Goal: Navigation & Orientation: Find specific page/section

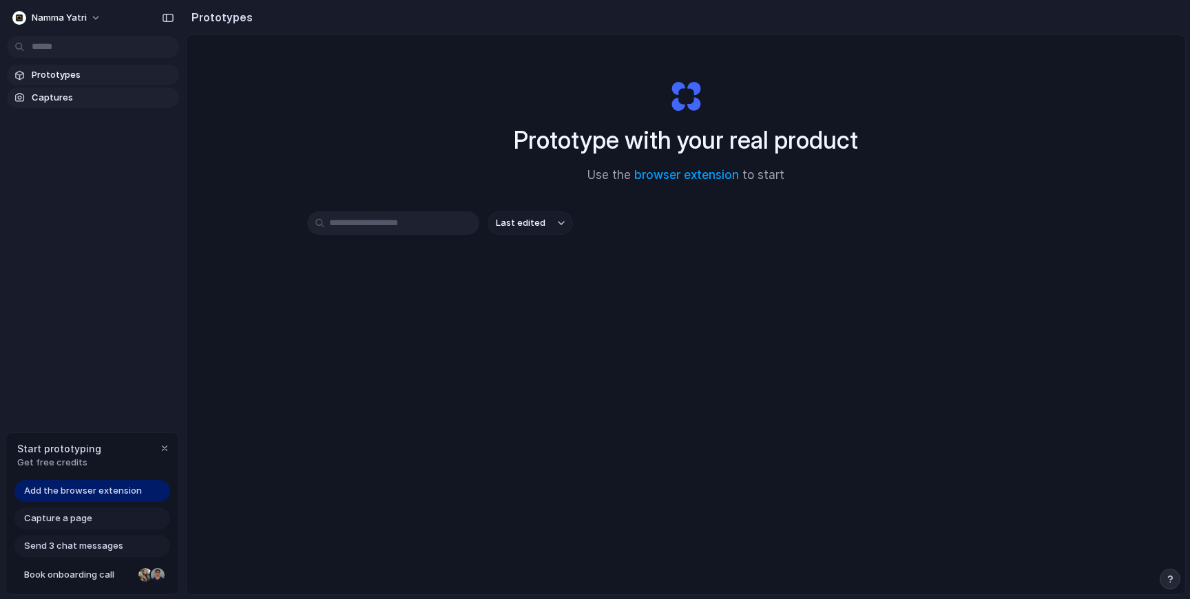
click at [69, 98] on span "Captures" at bounding box center [103, 98] width 142 height 14
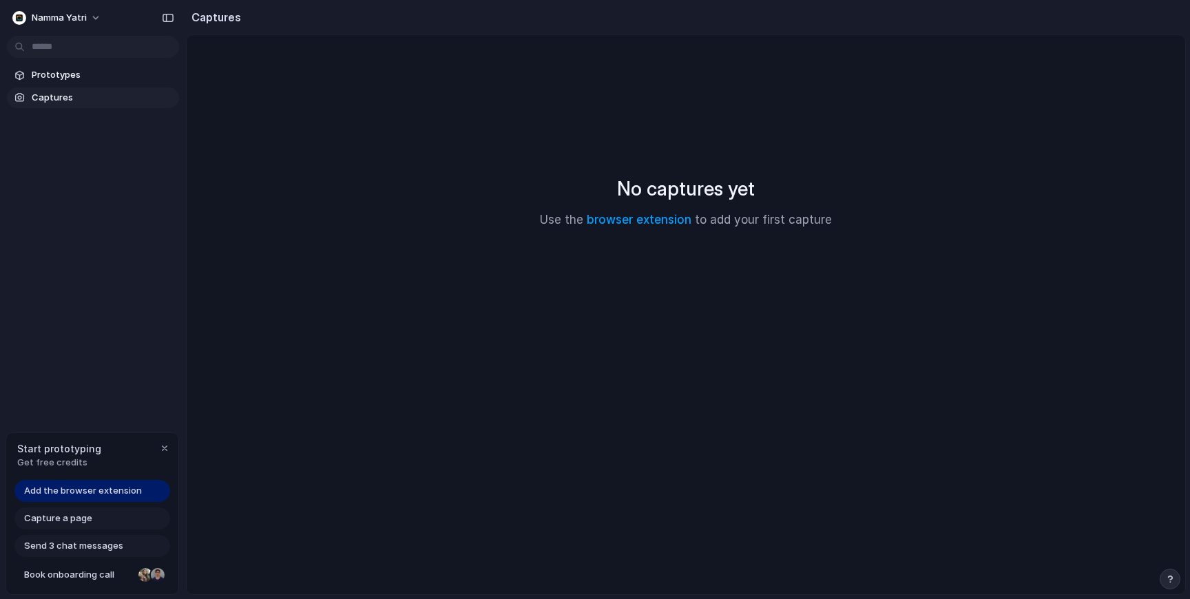
click at [63, 465] on span "Get free credits" at bounding box center [59, 463] width 84 height 14
click at [165, 445] on div "button" at bounding box center [164, 448] width 11 height 11
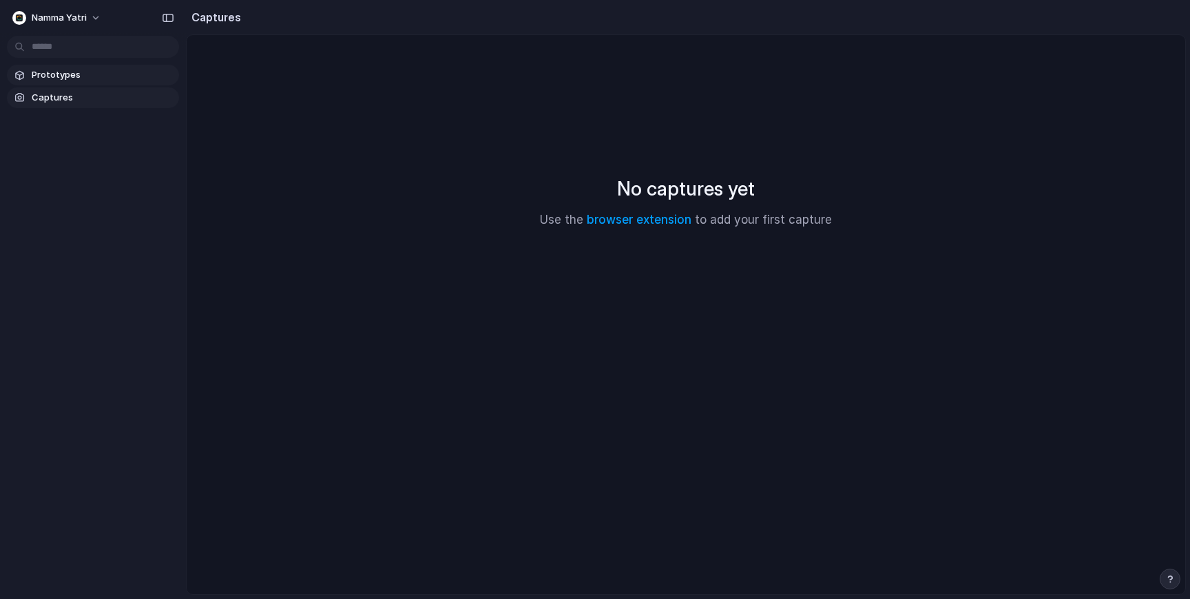
click at [57, 76] on span "Prototypes" at bounding box center [103, 75] width 142 height 14
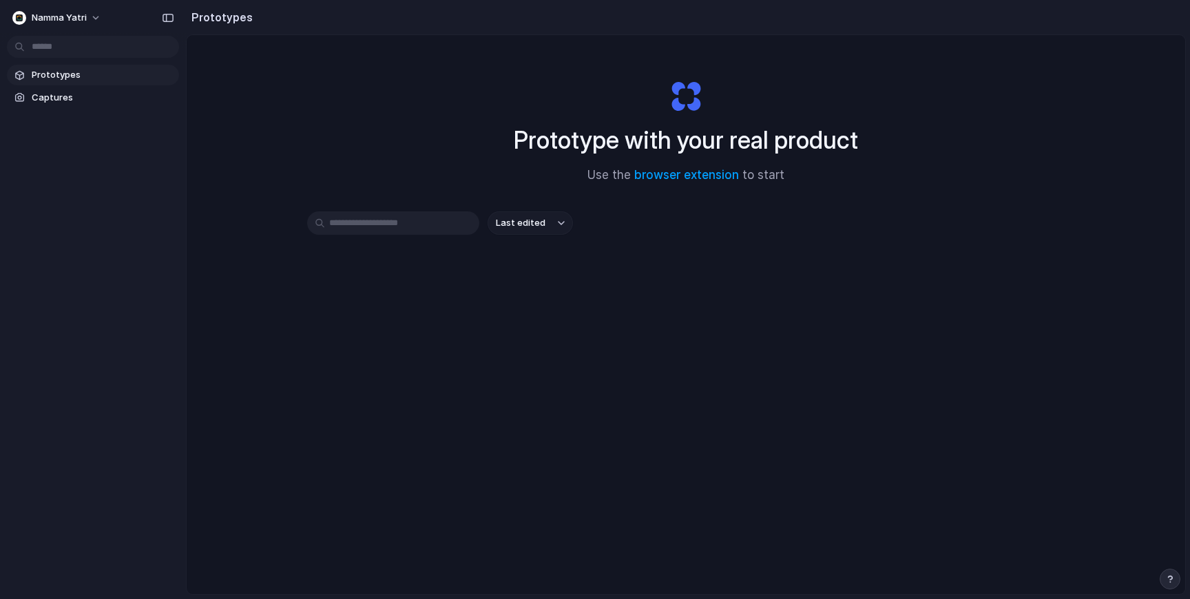
click at [343, 140] on div "Prototype with your real product Use the browser extension to start Last edited" at bounding box center [686, 351] width 998 height 632
click at [469, 134] on div "Prototype with your real product Use the browser extension to start" at bounding box center [685, 126] width 551 height 149
